Goal: Transaction & Acquisition: Purchase product/service

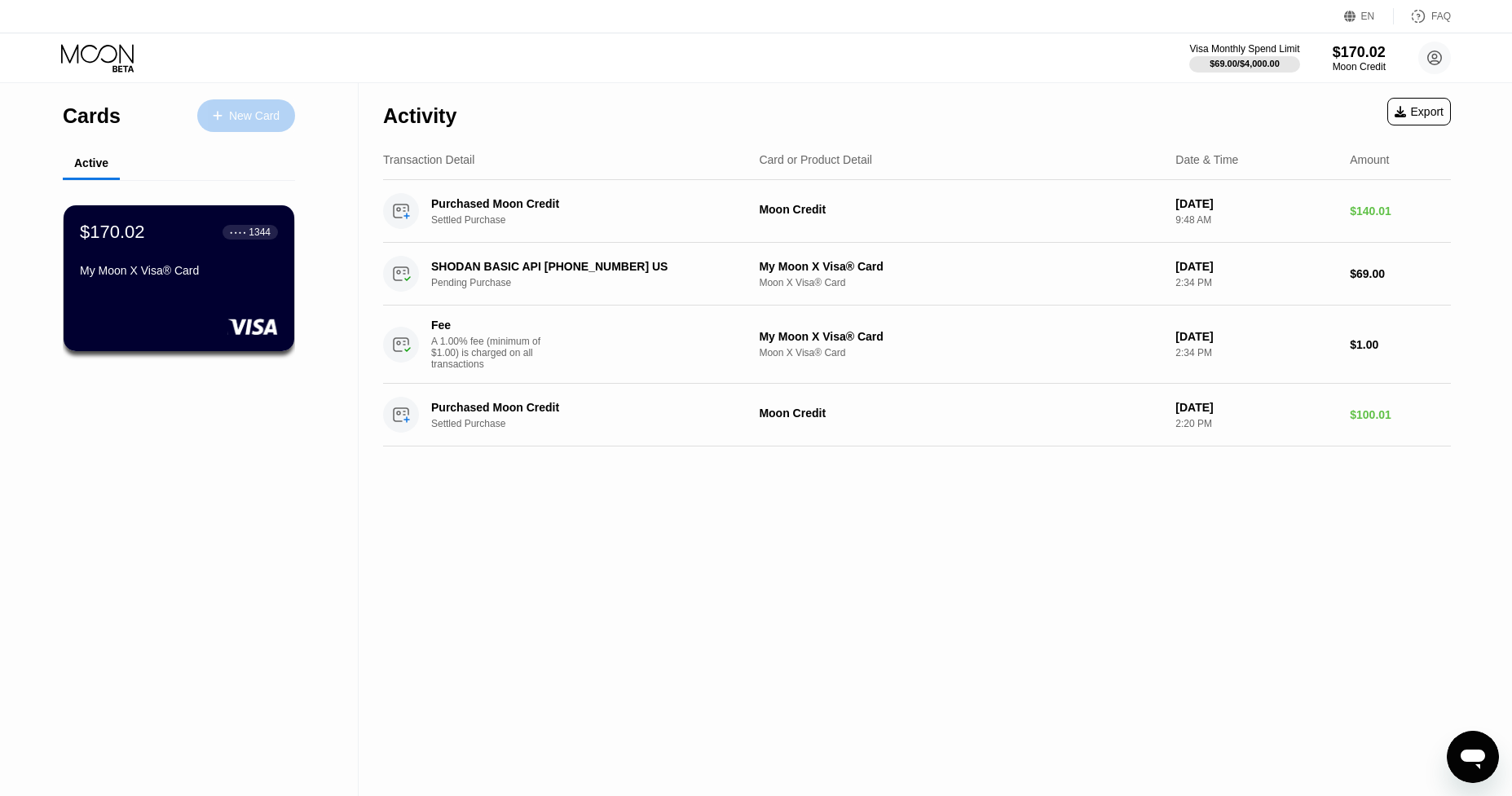
click at [268, 121] on div "New Card" at bounding box center [254, 116] width 51 height 14
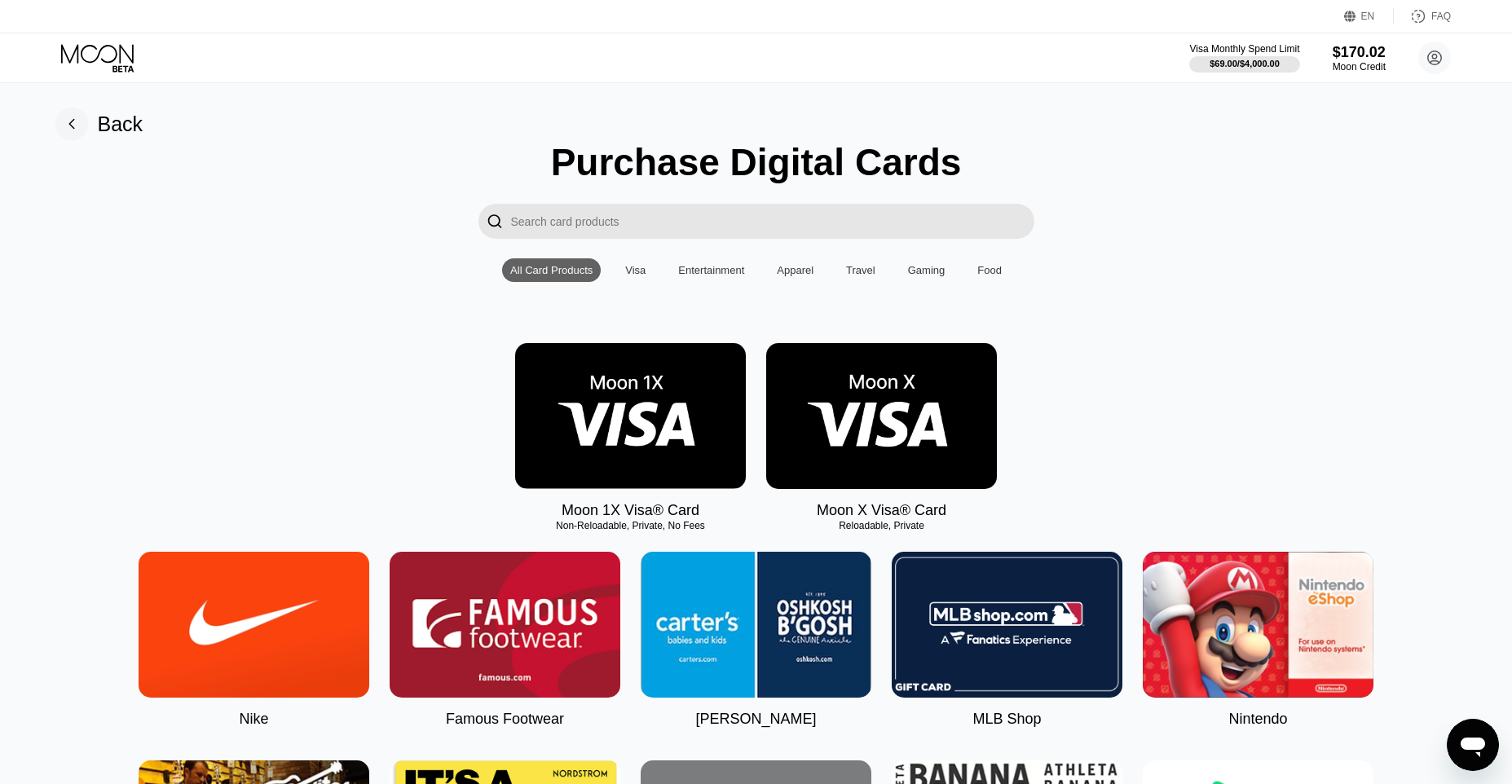
click at [880, 418] on img at bounding box center [881, 415] width 231 height 146
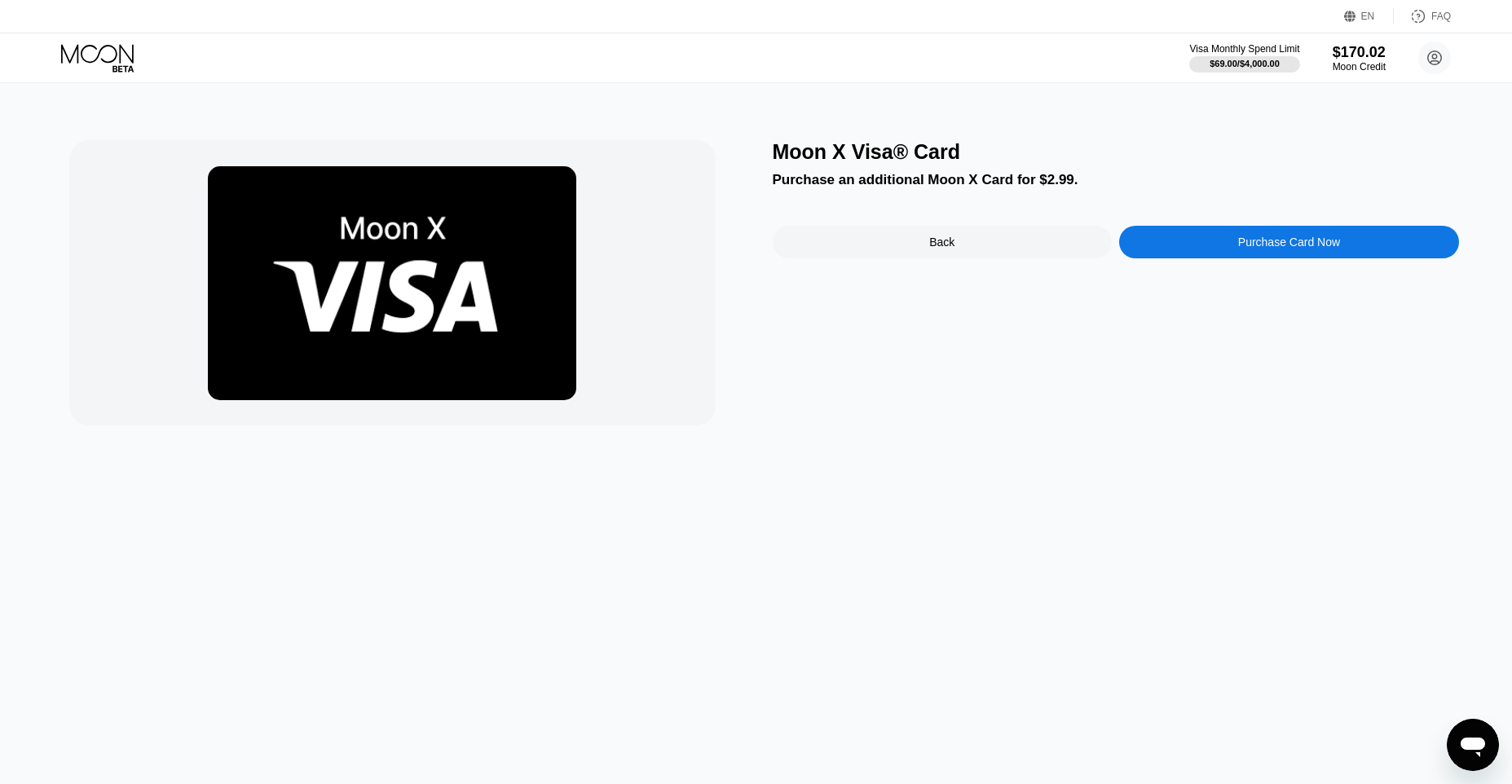
click at [1281, 249] on div "Purchase Card Now" at bounding box center [1289, 242] width 102 height 13
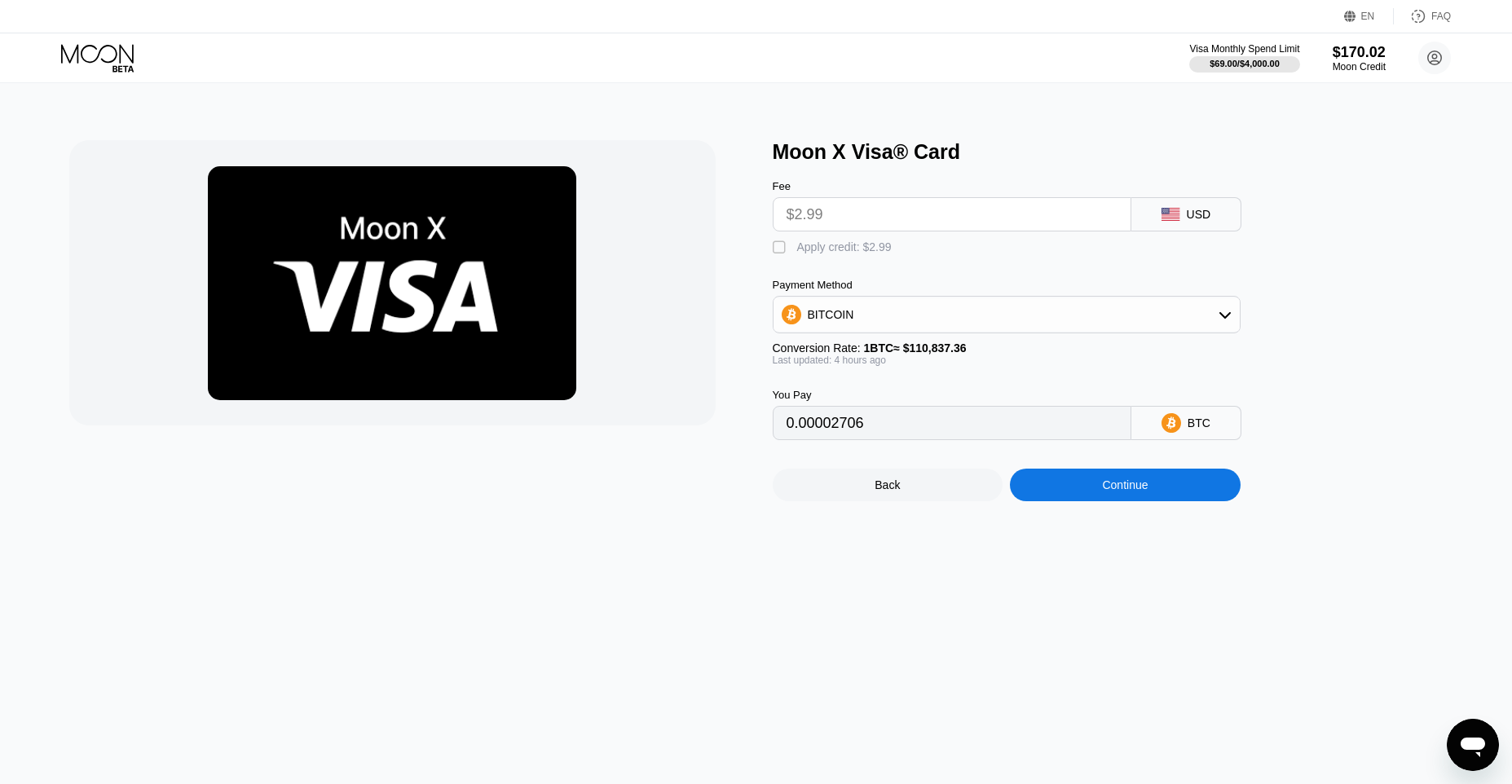
click at [1036, 327] on div "BITCOIN" at bounding box center [1006, 314] width 466 height 33
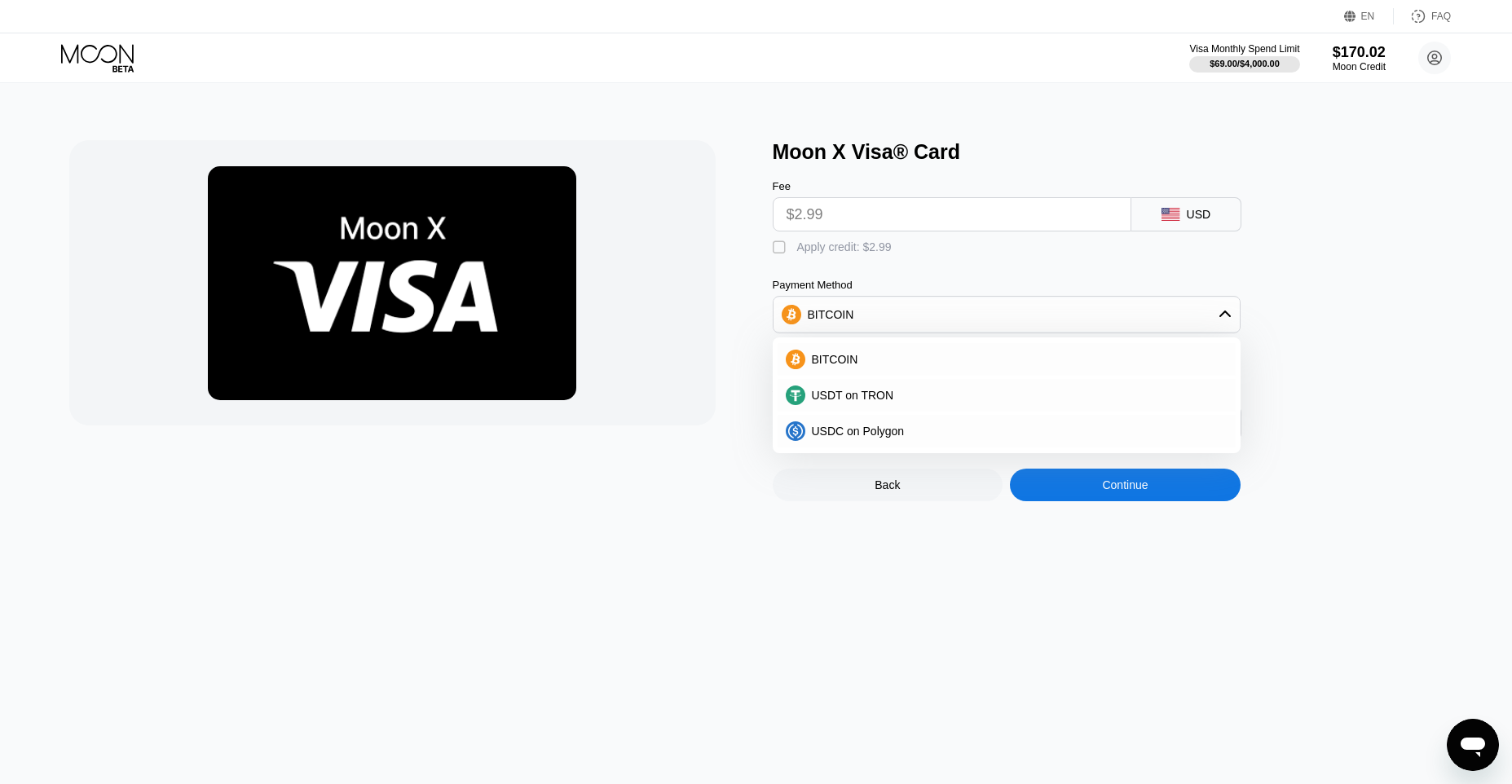
click at [1036, 327] on div "BITCOIN" at bounding box center [1006, 314] width 466 height 33
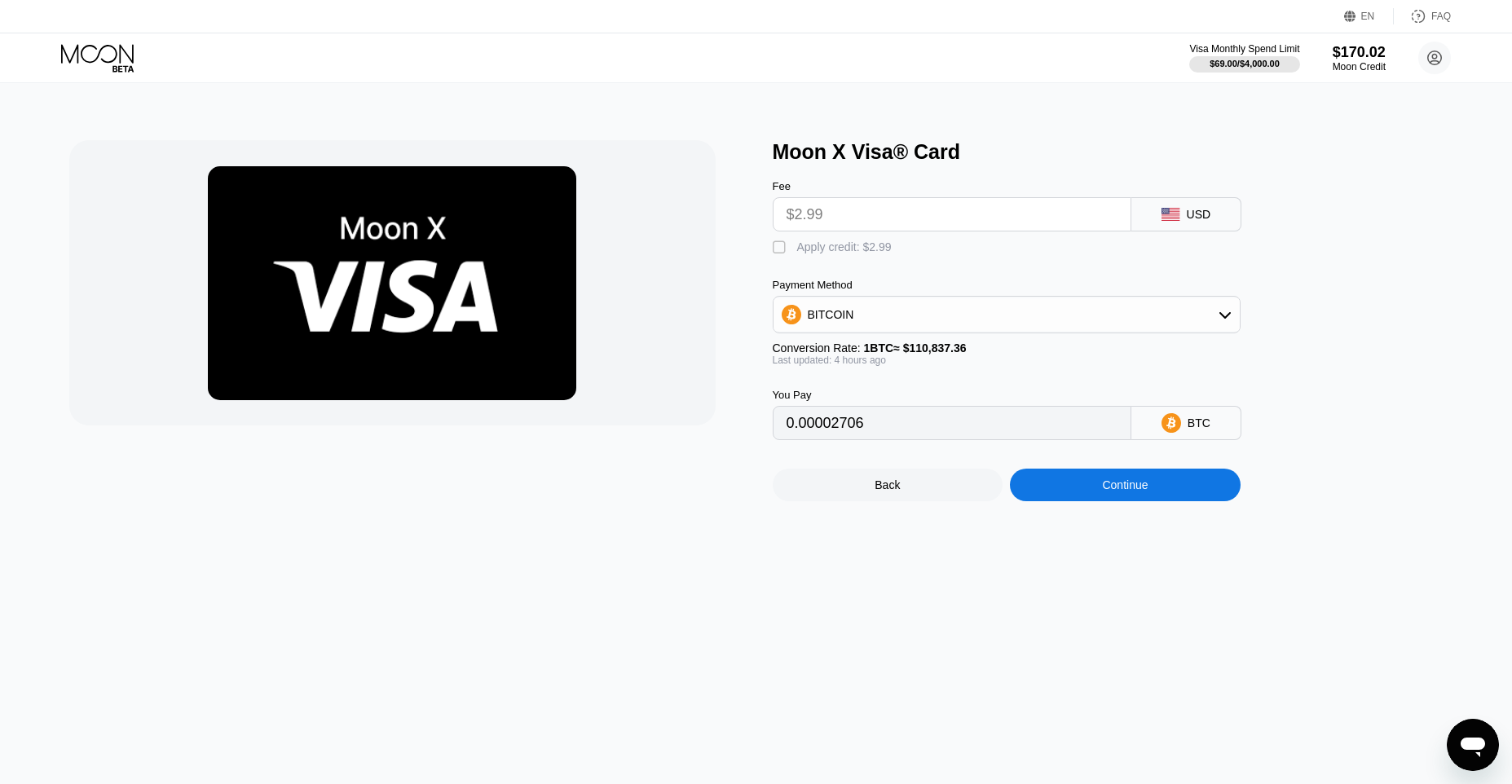
click at [781, 248] on div "" at bounding box center [780, 248] width 16 height 16
type input "0"
click at [1161, 502] on div "Continue" at bounding box center [1125, 485] width 231 height 33
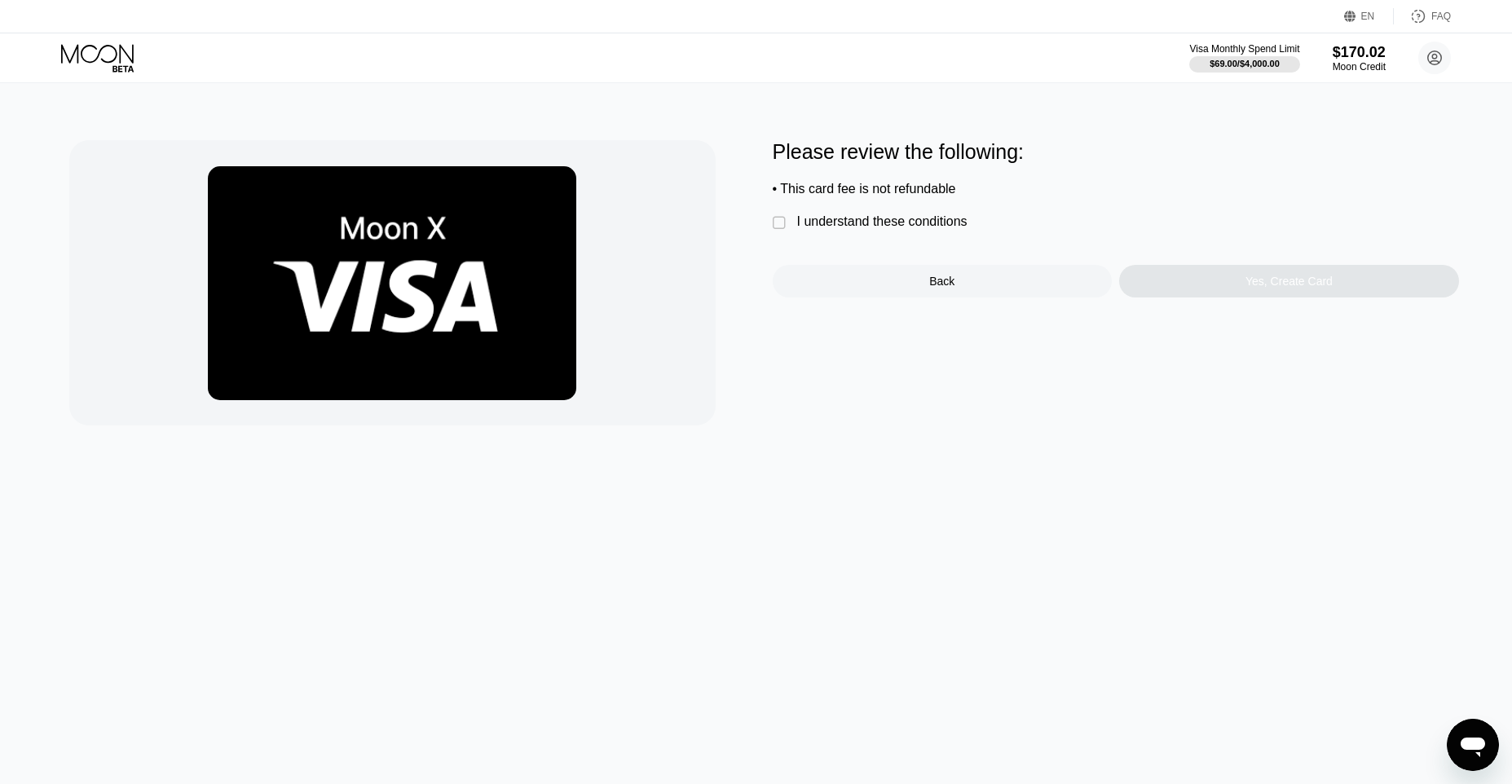
click at [915, 221] on div "I understand these conditions" at bounding box center [882, 221] width 171 height 15
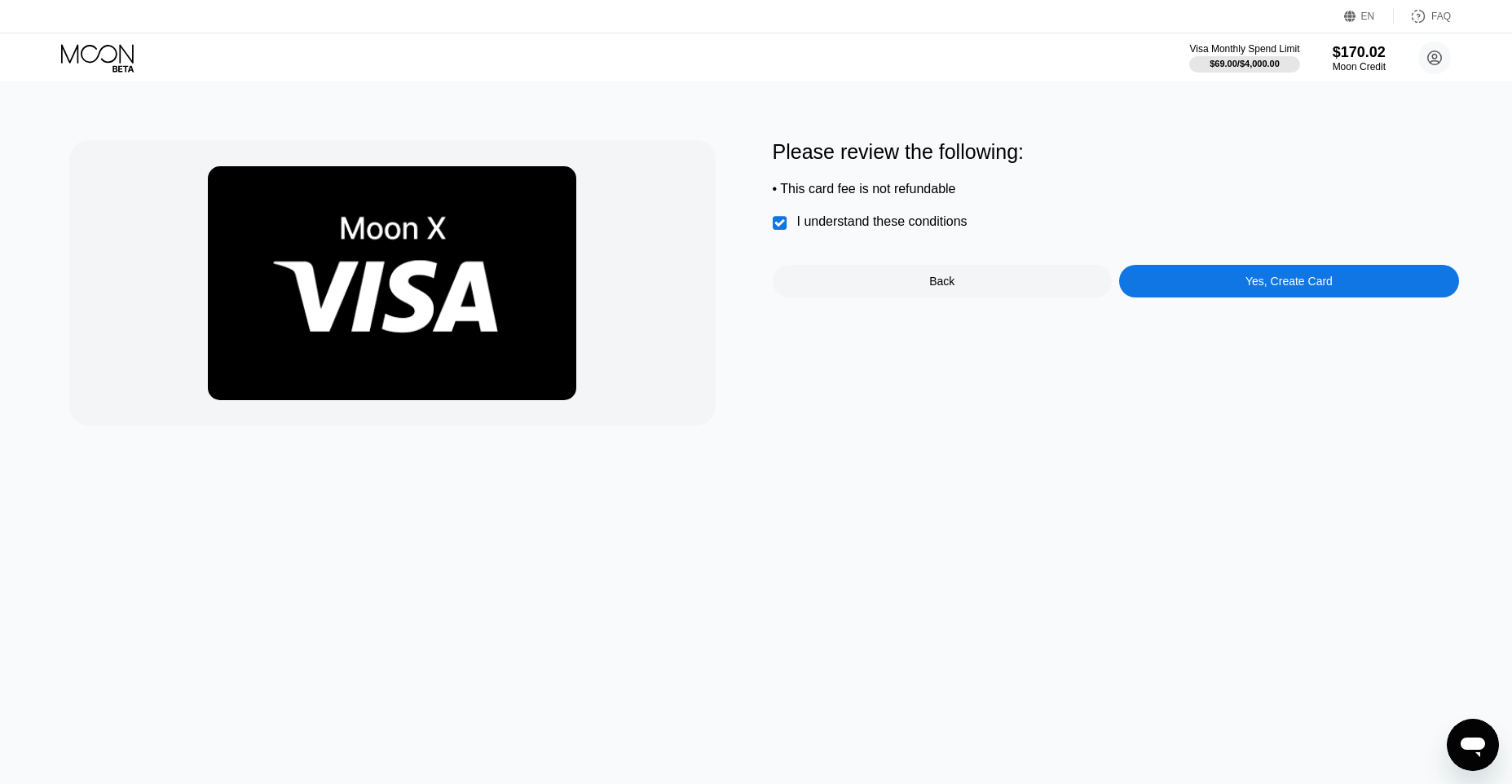
click at [1156, 292] on div "Yes, Create Card" at bounding box center [1289, 280] width 340 height 33
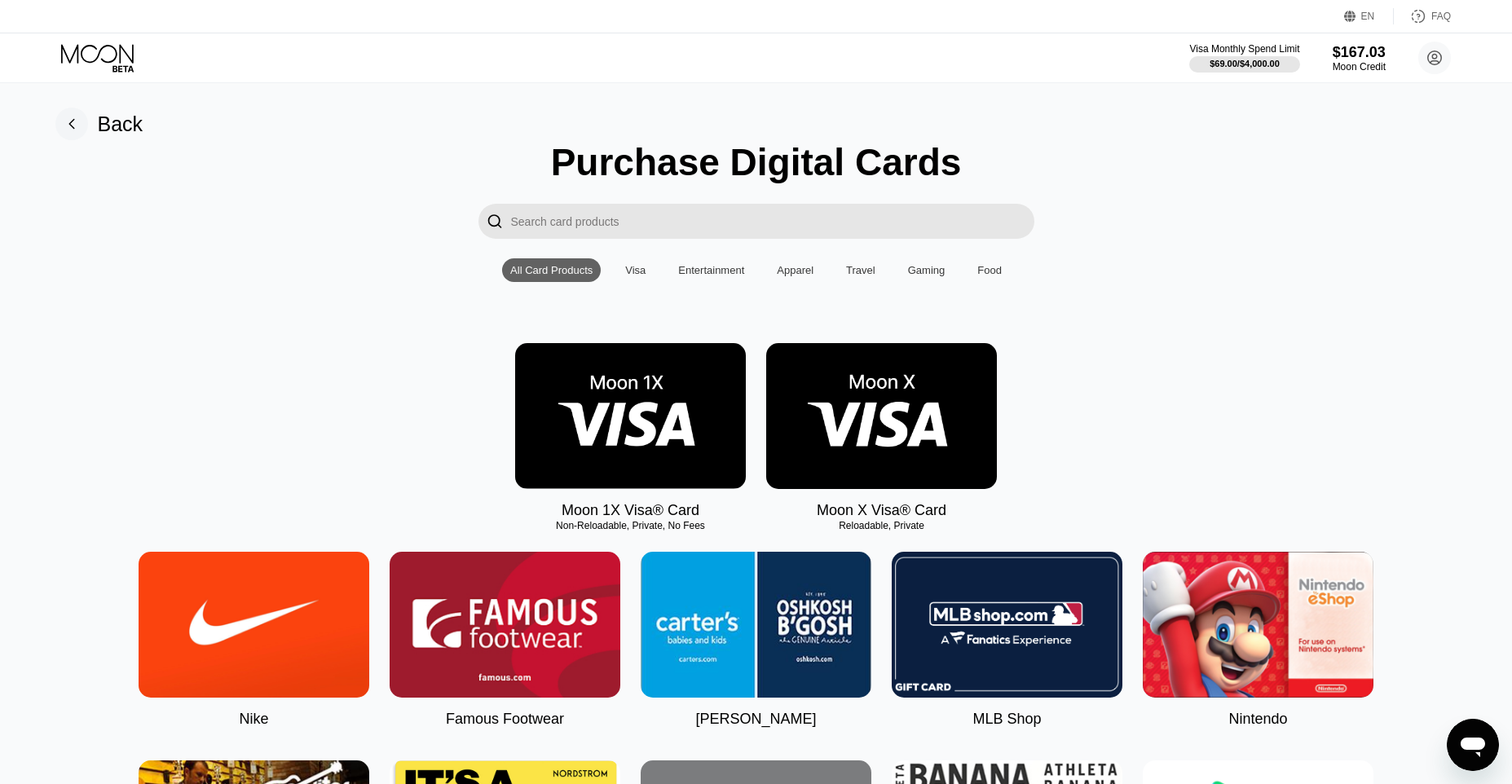
click at [109, 56] on icon at bounding box center [99, 57] width 75 height 29
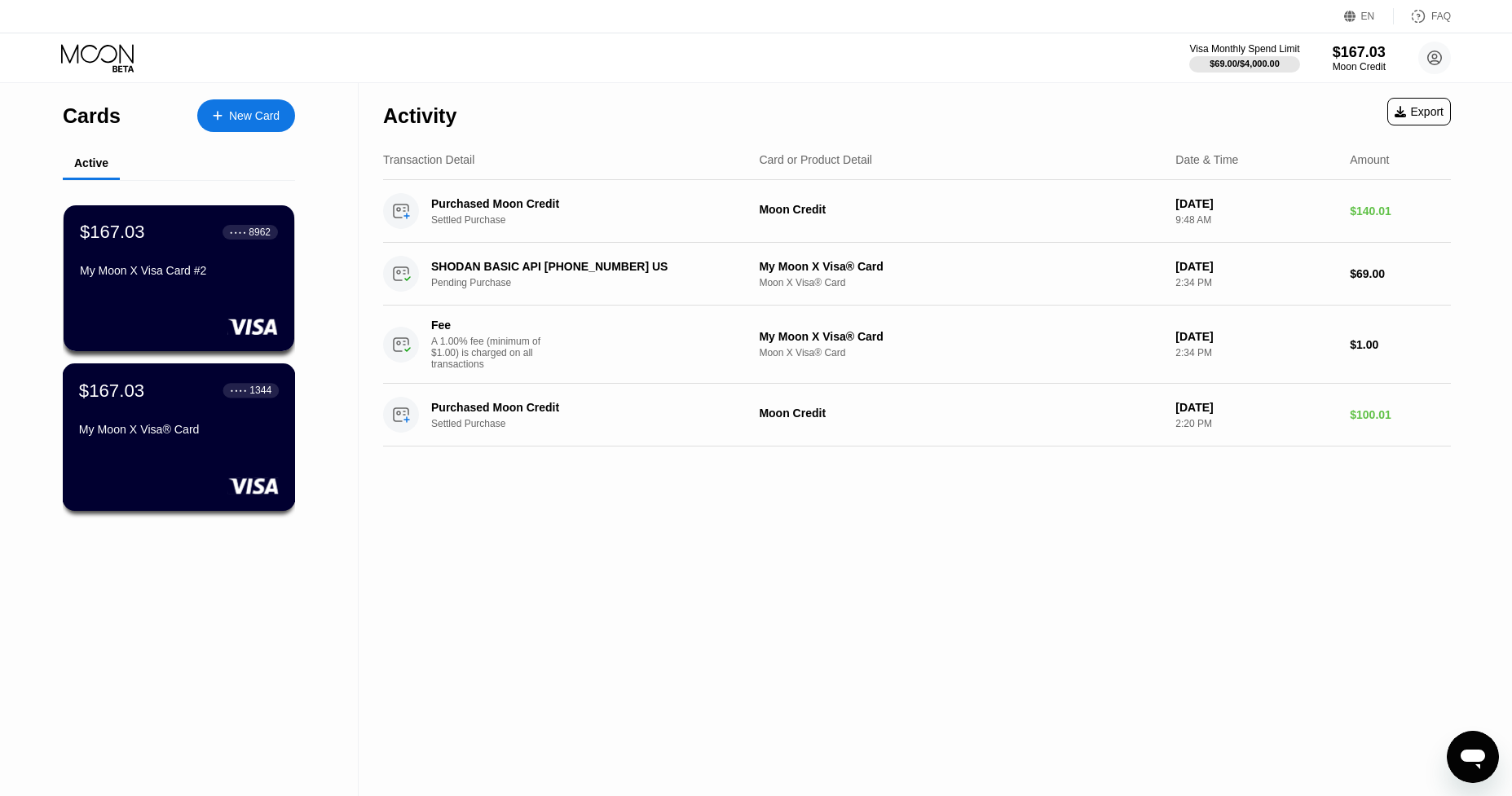
click at [228, 469] on div "$167.03 ● ● ● ● 1344 My Moon X Visa® Card" at bounding box center [178, 437] width 233 height 148
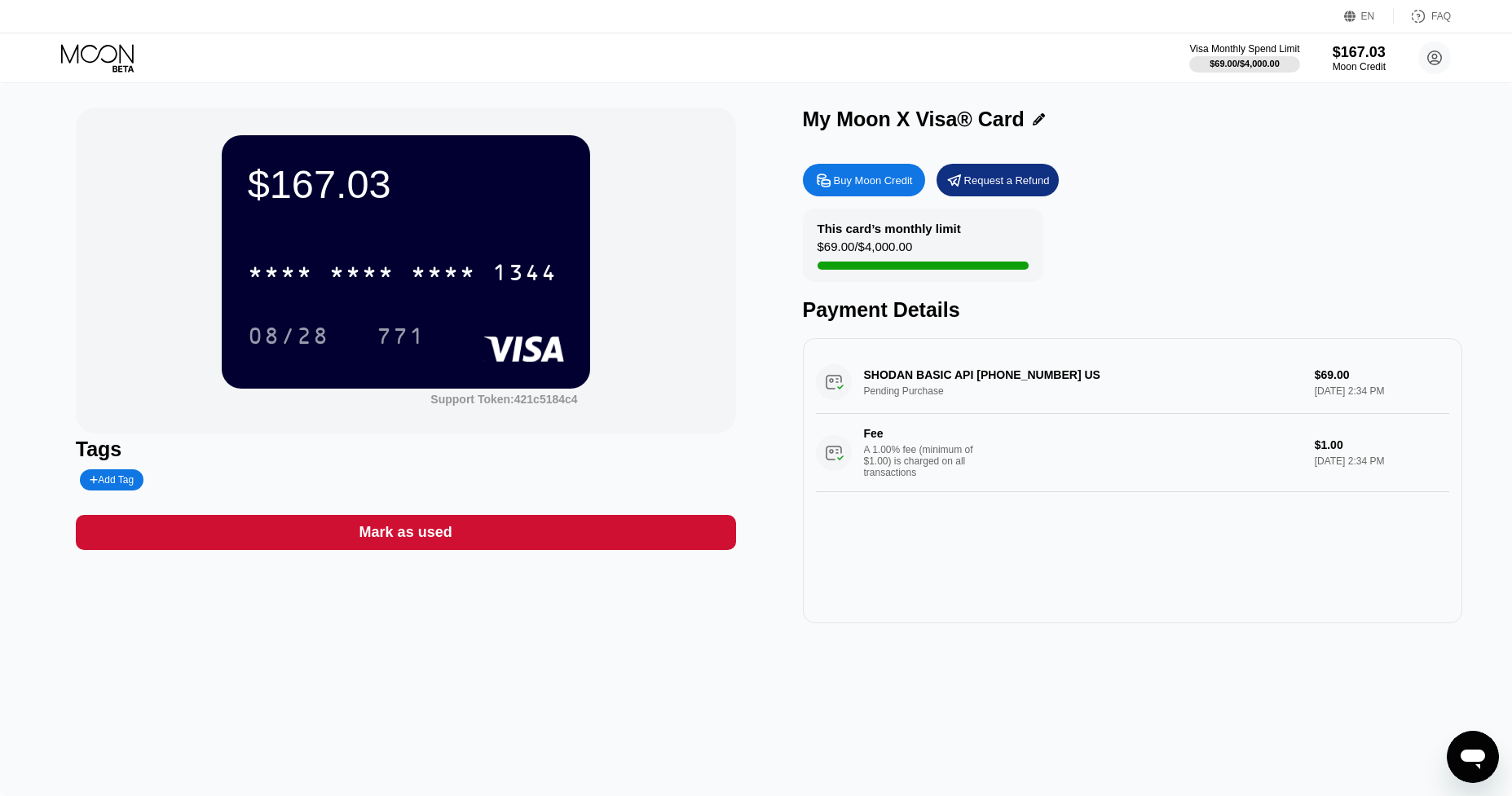
click at [99, 52] on icon at bounding box center [97, 53] width 72 height 19
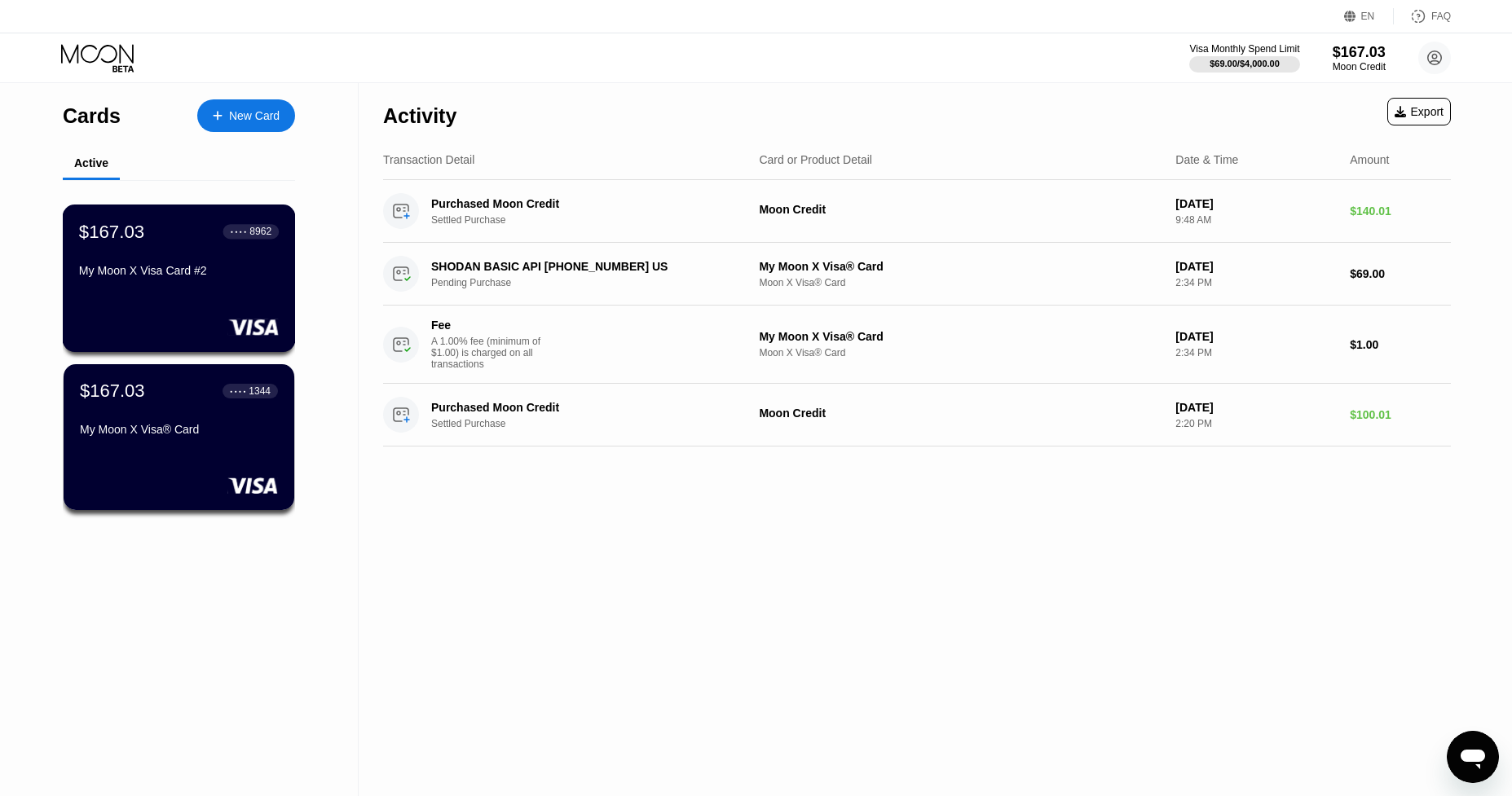
click at [145, 284] on div "My Moon X Visa Card #2" at bounding box center [178, 274] width 199 height 20
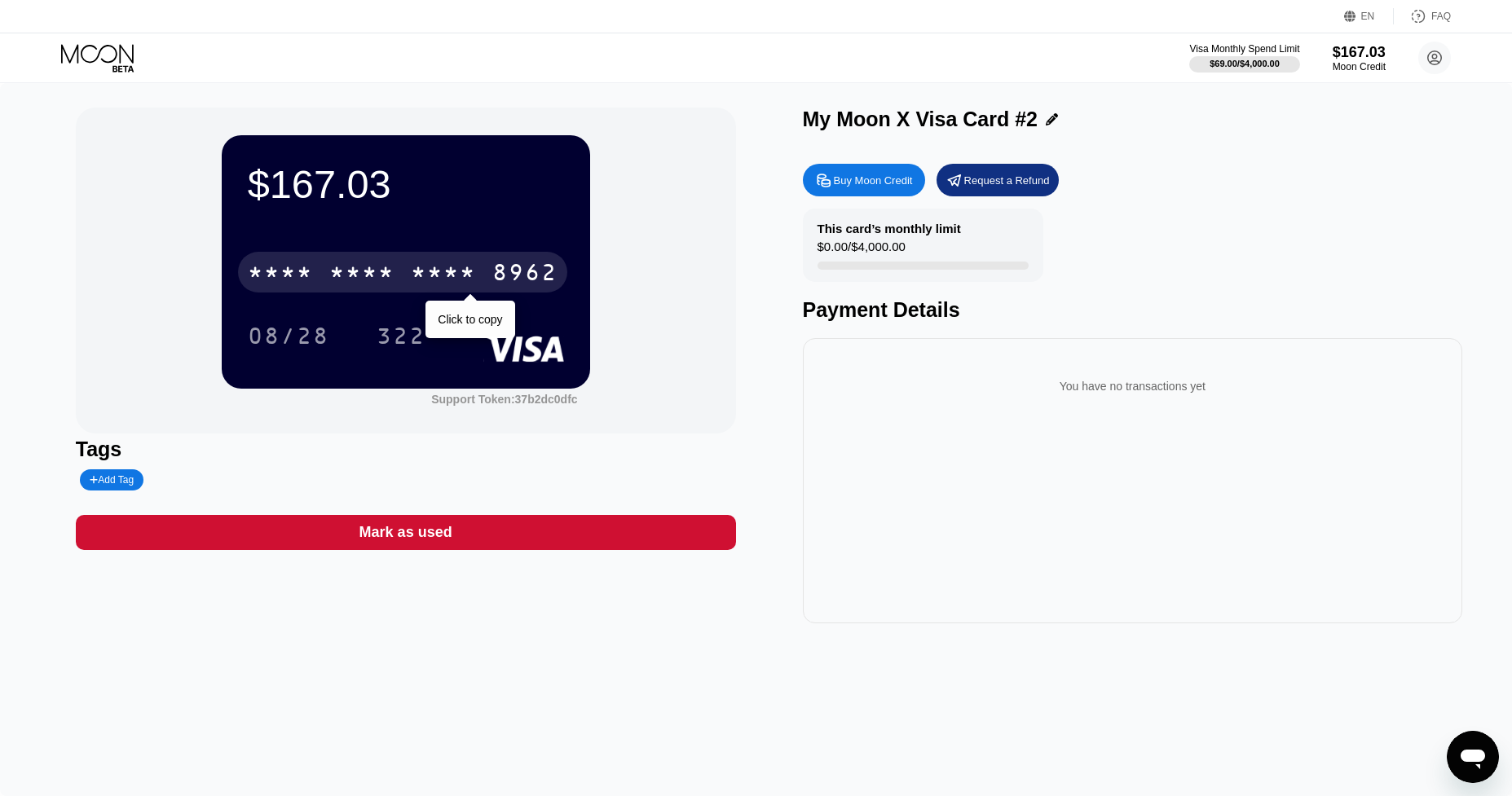
click at [491, 277] on div "* * * * * * * * * * * * 8962" at bounding box center [403, 272] width 329 height 41
click at [448, 273] on div "2140" at bounding box center [443, 275] width 65 height 26
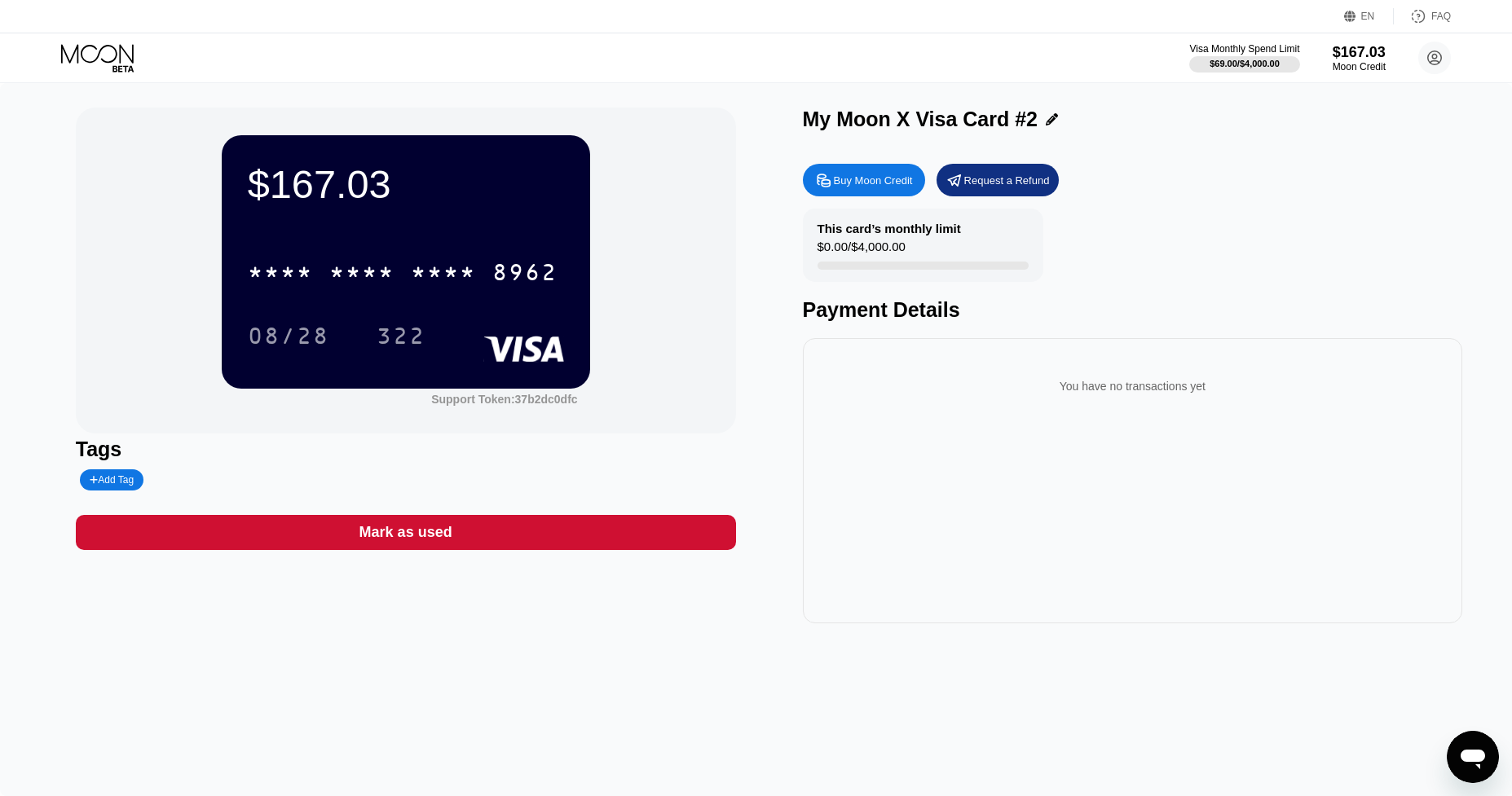
click at [129, 66] on icon at bounding box center [99, 57] width 75 height 29
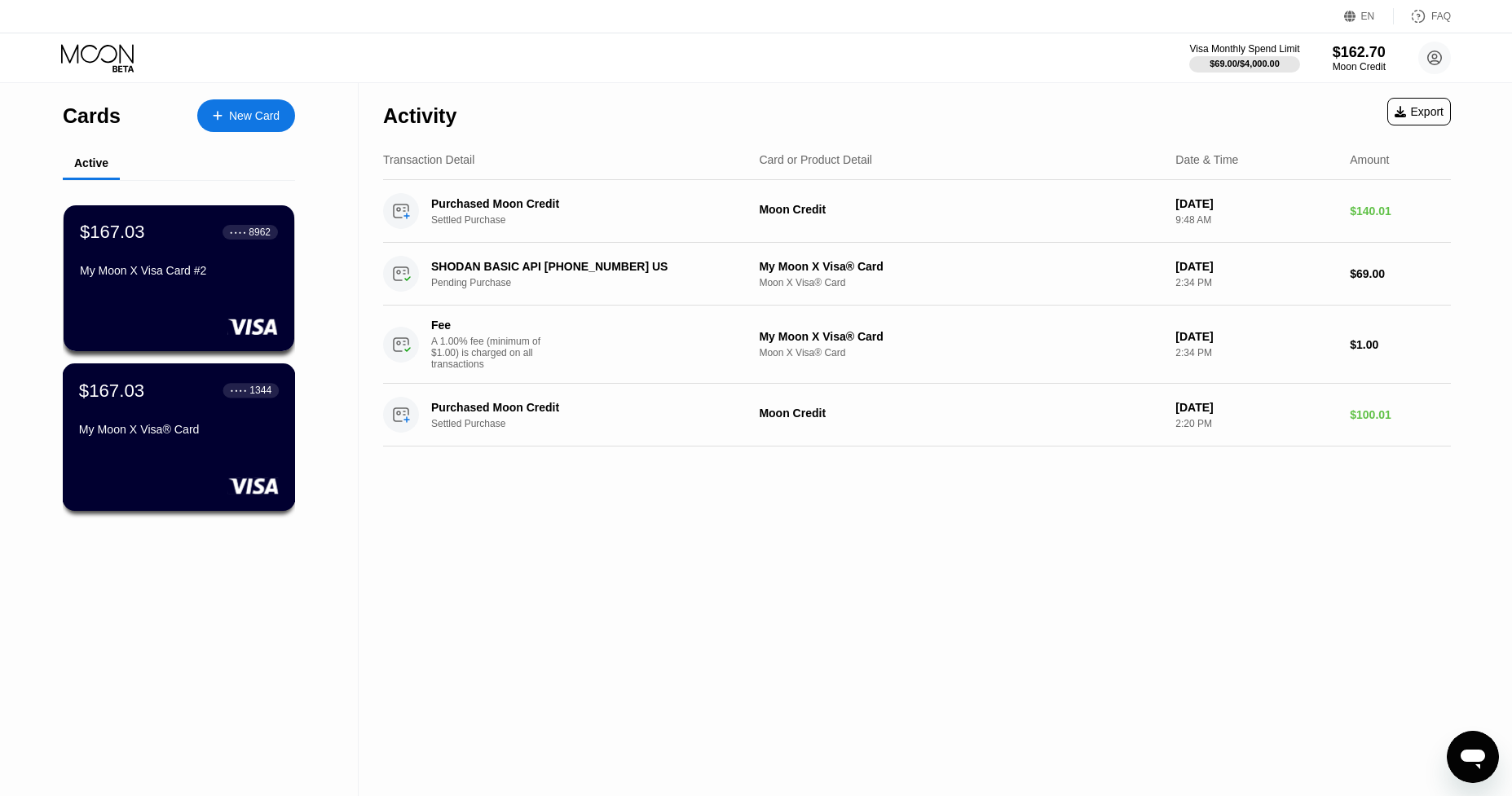
click at [211, 490] on div at bounding box center [178, 486] width 199 height 16
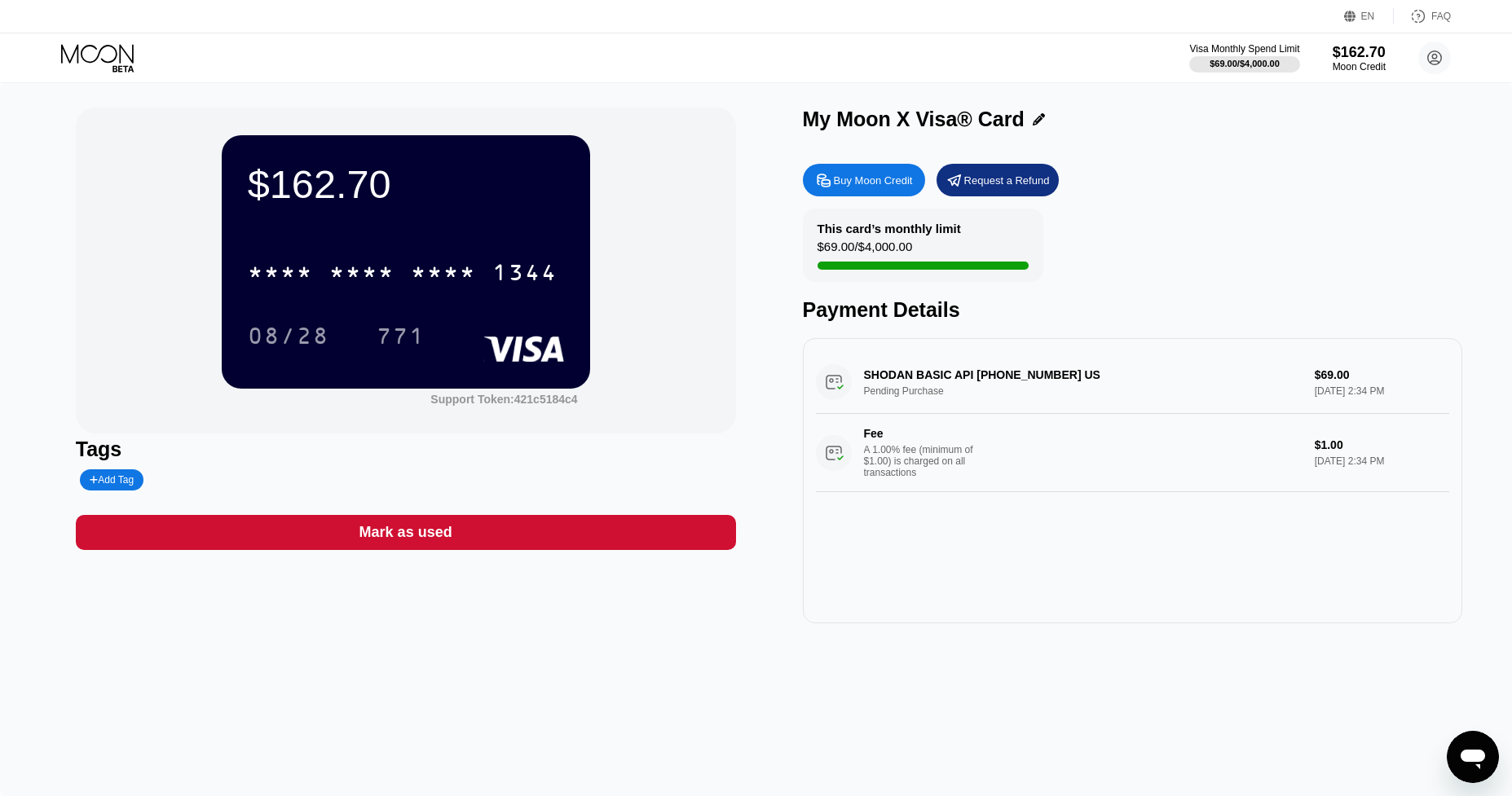
click at [94, 55] on icon at bounding box center [99, 57] width 75 height 29
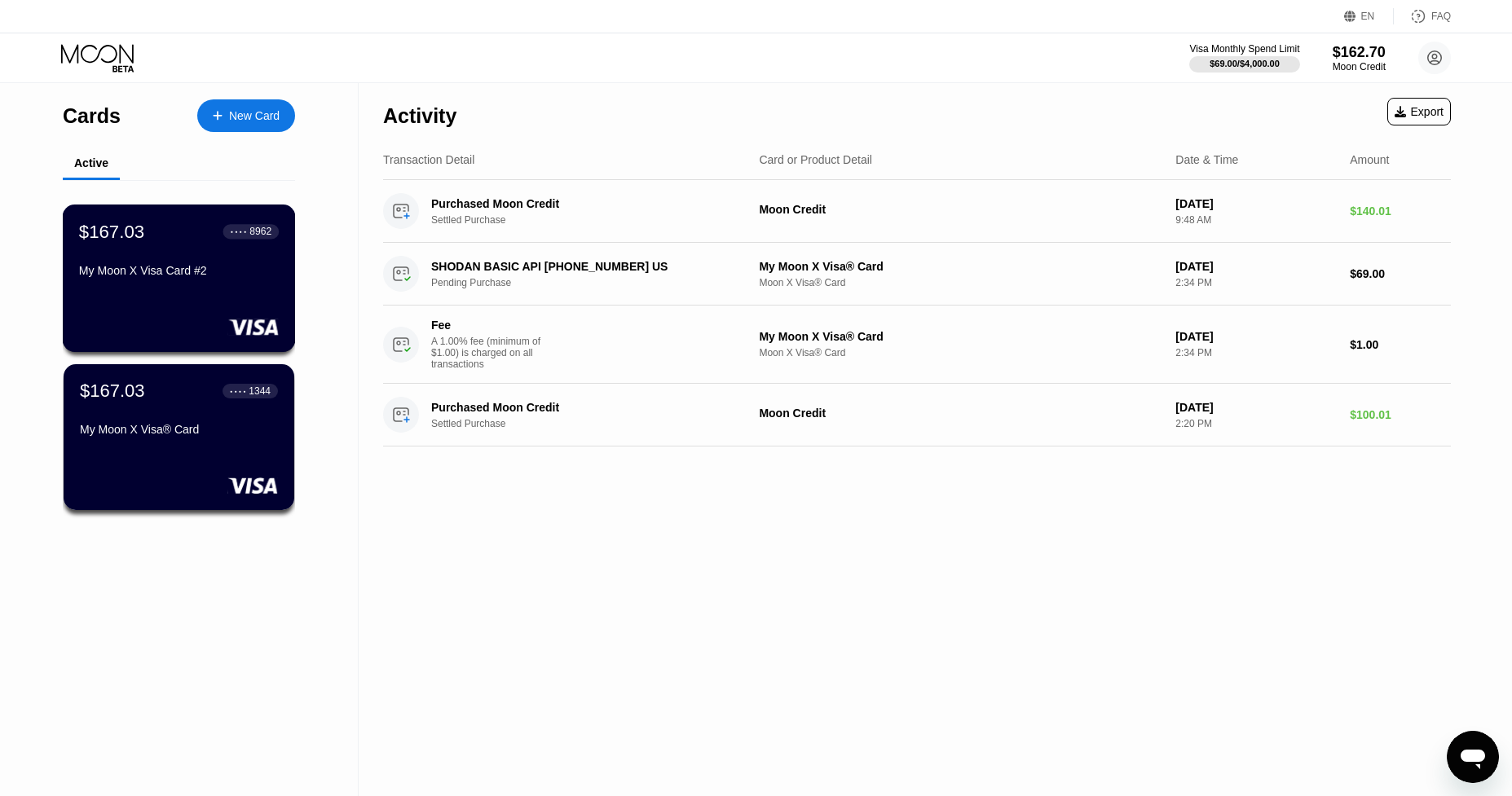
click at [188, 289] on div "$167.03 ● ● ● ● 8962 My Moon X Visa Card #2" at bounding box center [178, 278] width 233 height 148
